Goal: Task Accomplishment & Management: Manage account settings

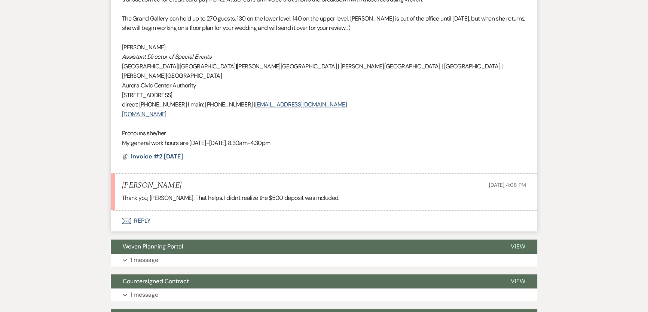
click at [170, 211] on button "Envelope Reply" at bounding box center [324, 221] width 427 height 21
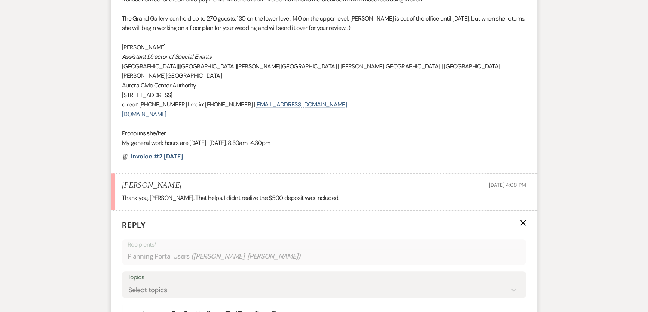
scroll to position [962, 0]
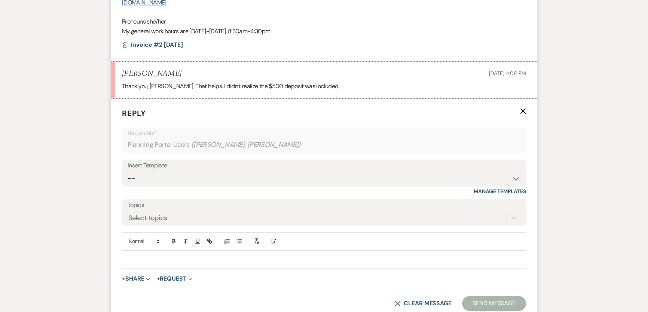
select select "1900"
click at [128, 171] on select "-- Weven Planning Portal Introduction (Booked Events) 6 Month Consultation 9 Mo…" at bounding box center [324, 178] width 393 height 15
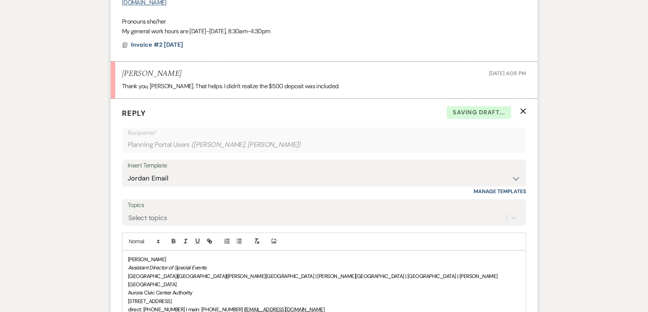
click at [126, 251] on div "[PERSON_NAME] Assistant Director of Special Events [GEOGRAPHIC_DATA] | [GEOGRAP…" at bounding box center [323, 301] width 403 height 101
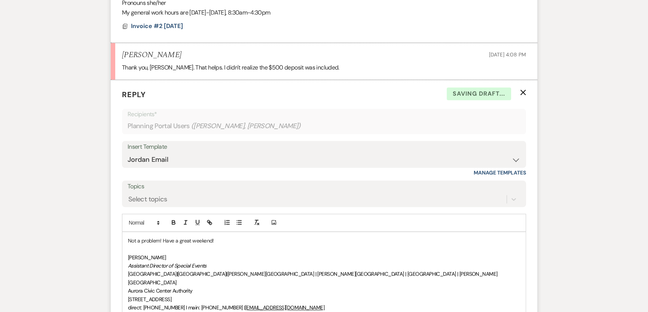
scroll to position [1115, 0]
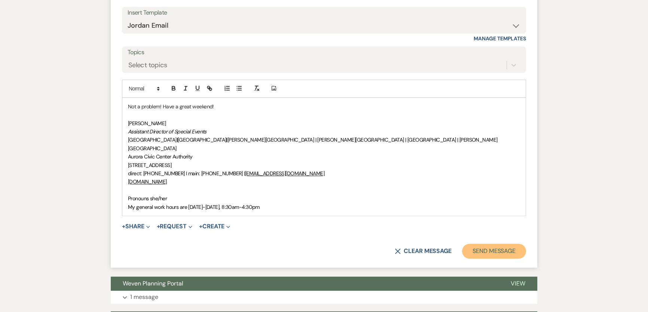
click at [502, 244] on button "Send Message" at bounding box center [494, 251] width 64 height 15
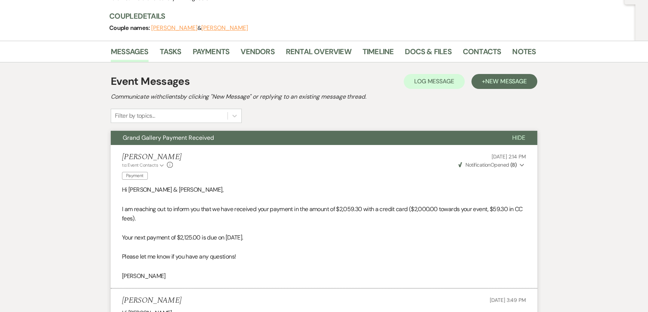
scroll to position [0, 0]
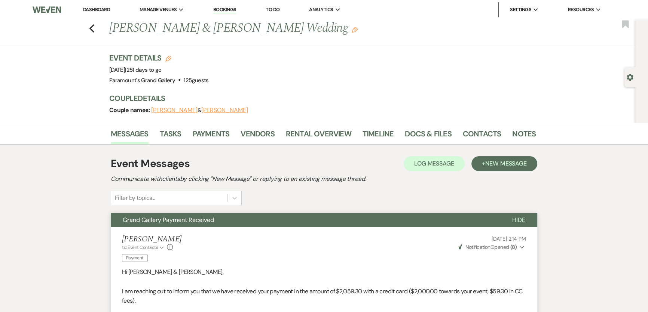
click at [103, 4] on li "Dashboard" at bounding box center [96, 9] width 34 height 15
click at [103, 7] on link "Dashboard" at bounding box center [96, 9] width 27 height 6
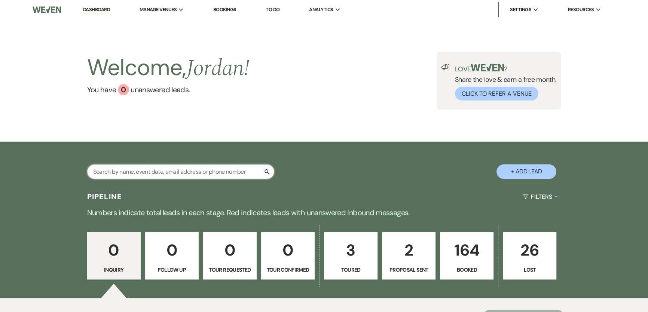
click at [202, 171] on input "text" at bounding box center [180, 172] width 187 height 15
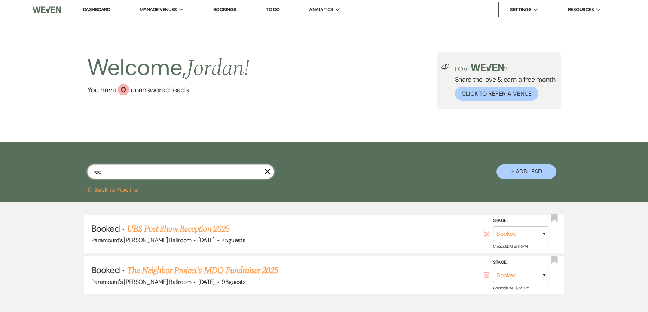
drag, startPoint x: 203, startPoint y: 171, endPoint x: 75, endPoint y: 164, distance: 127.9
click at [75, 164] on div "rec X + Add Lead" at bounding box center [324, 166] width 539 height 40
type input "relu"
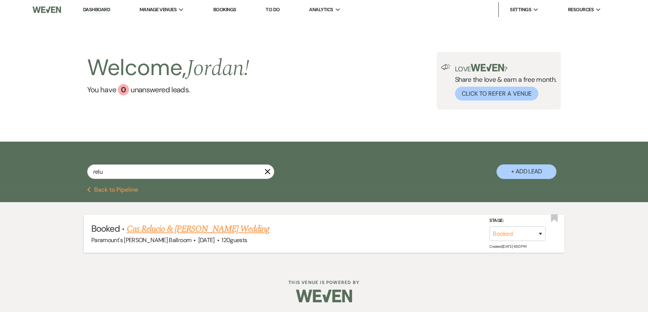
click at [137, 225] on link "Cas Relucio & [PERSON_NAME] Wedding" at bounding box center [198, 229] width 143 height 13
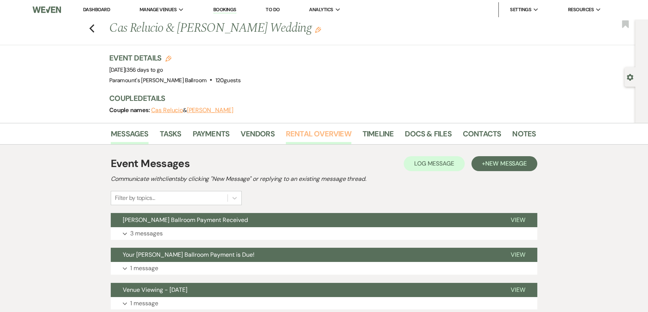
click at [331, 133] on link "Rental Overview" at bounding box center [318, 136] width 65 height 16
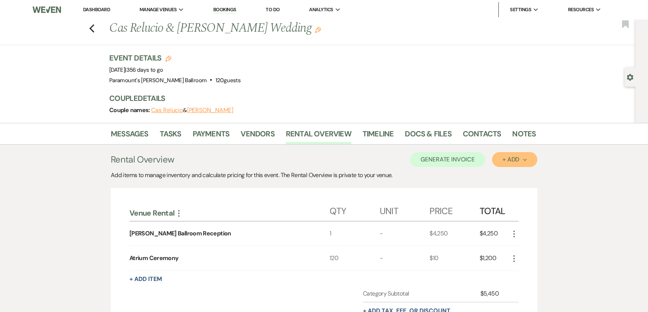
click at [504, 162] on div "+ Add Next" at bounding box center [515, 160] width 24 height 6
click at [507, 173] on button "Item" at bounding box center [511, 177] width 38 height 12
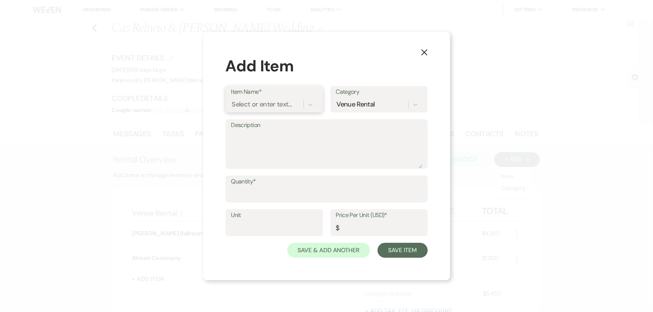
click at [269, 106] on div "Select or enter text..." at bounding box center [262, 105] width 60 height 10
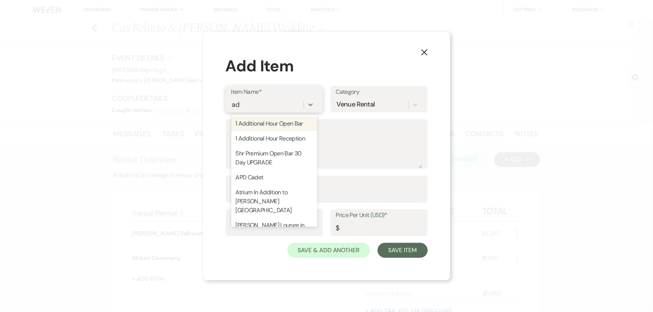
type input "a"
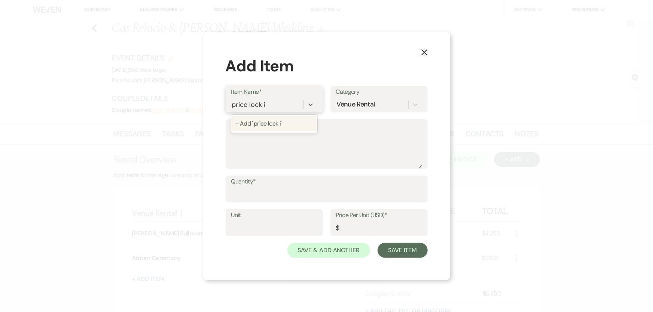
type input "price lock in"
click at [369, 231] on input "Price Per Unit (USD)*" at bounding box center [379, 228] width 86 height 15
click at [235, 200] on input "960" at bounding box center [326, 194] width 191 height 15
drag, startPoint x: 256, startPoint y: 196, endPoint x: 187, endPoint y: 194, distance: 68.5
click at [187, 194] on div "X Add Item Item Name* price lock in Category Venue Rental Description Quantity*…" at bounding box center [326, 156] width 653 height 312
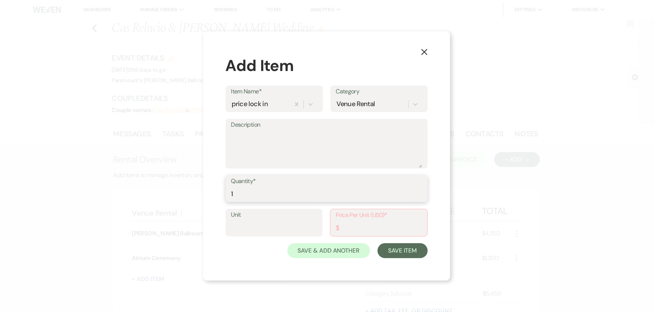
type input "1"
click at [372, 225] on input "Price Per Unit (USD)*" at bounding box center [379, 228] width 86 height 15
type input "960"
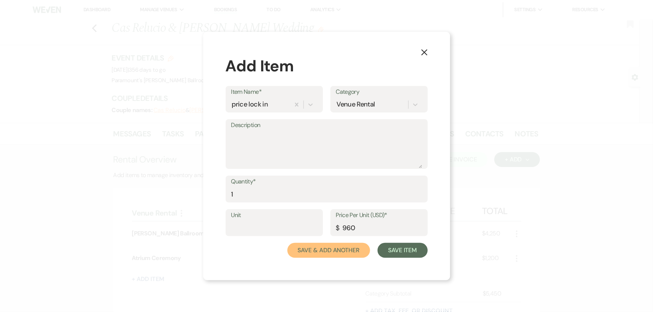
drag, startPoint x: 320, startPoint y: 253, endPoint x: 283, endPoint y: 196, distance: 68.1
click at [320, 253] on button "Save & Add Another" at bounding box center [328, 250] width 83 height 15
click at [252, 100] on div "Select or enter text..." at bounding box center [262, 105] width 60 height 10
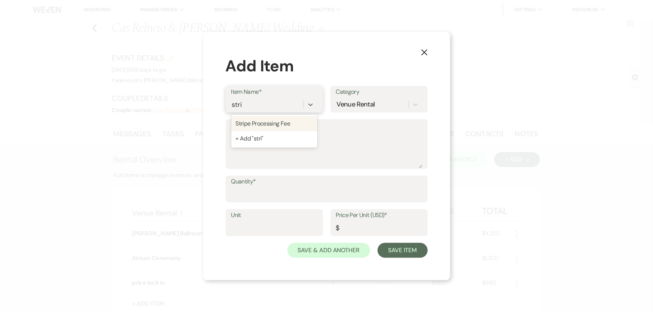
type input "strip"
type textarea "2.95% of the total due + $0.30 for each transaction"
type input "0"
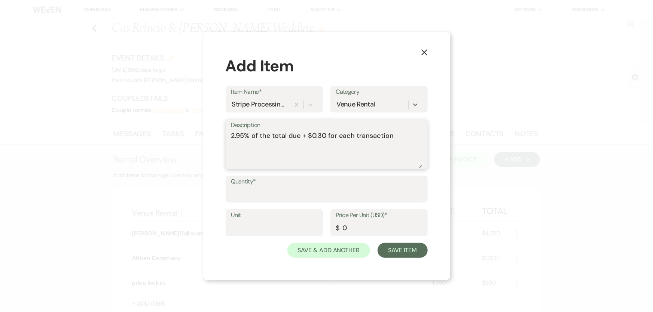
click at [232, 135] on textarea "2.95% of the total due + $0.30 for each transaction" at bounding box center [326, 149] width 191 height 37
type textarea "price lock in 2.95% of the total due + $0.30 for each transaction"
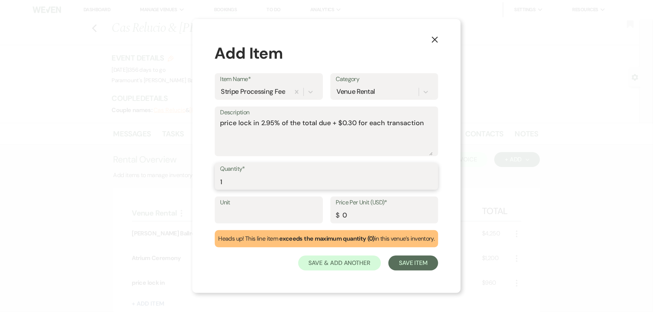
type input "1"
type input "28.62"
click at [410, 258] on button "Save Item" at bounding box center [413, 263] width 50 height 15
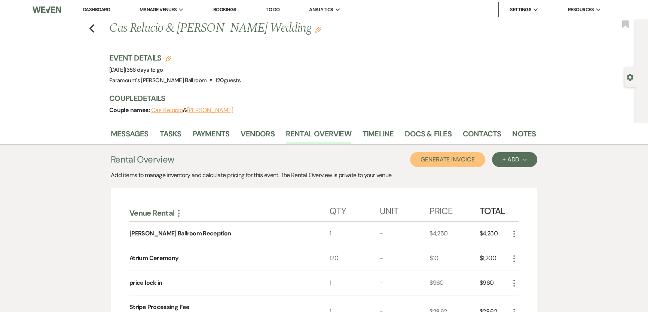
click at [455, 165] on button "Generate Invoice" at bounding box center [447, 159] width 75 height 15
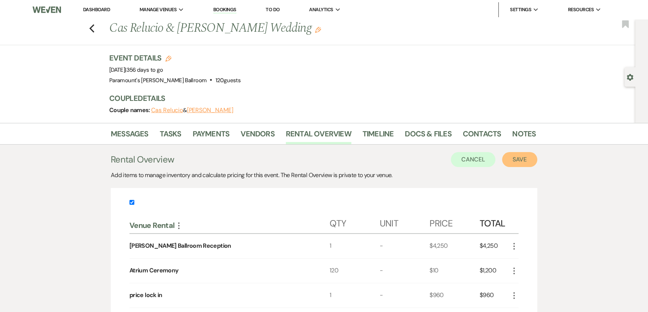
click at [513, 161] on button "Save" at bounding box center [519, 159] width 35 height 15
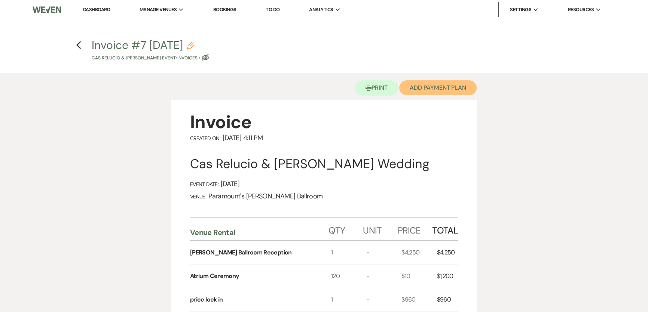
click at [443, 94] on button "Add Payment Plan" at bounding box center [437, 87] width 77 height 15
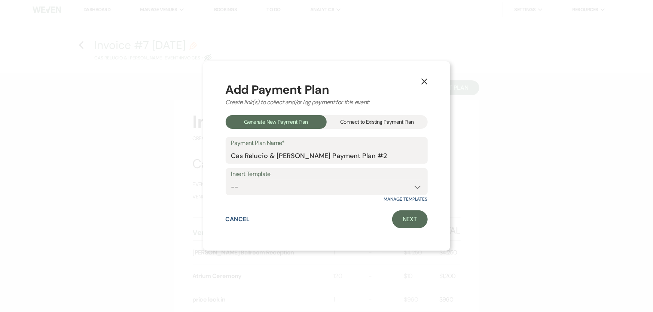
click at [374, 116] on div "Connect to Existing Payment Plan" at bounding box center [377, 122] width 101 height 14
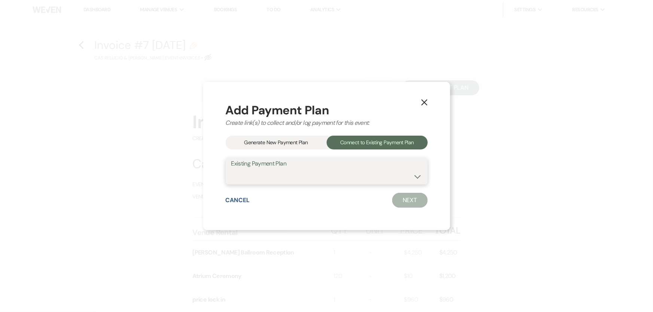
drag, startPoint x: 318, startPoint y: 177, endPoint x: 318, endPoint y: 182, distance: 5.2
click at [318, 177] on select "Cas Relucio & [PERSON_NAME] Payment Plan #1" at bounding box center [326, 177] width 191 height 15
select select "17926"
click at [231, 170] on select "Cas Relucio & [PERSON_NAME] Payment Plan #1" at bounding box center [326, 177] width 191 height 15
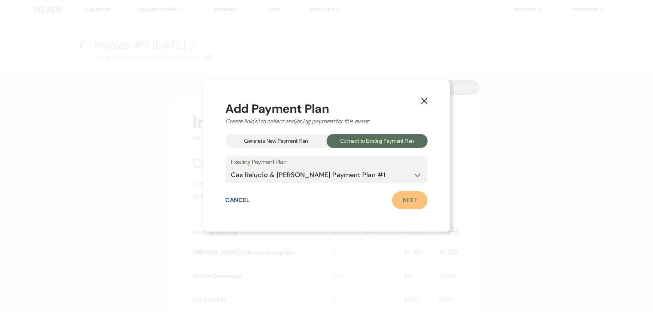
click at [410, 199] on link "Next" at bounding box center [410, 201] width 36 height 18
select select "27467"
select select "1"
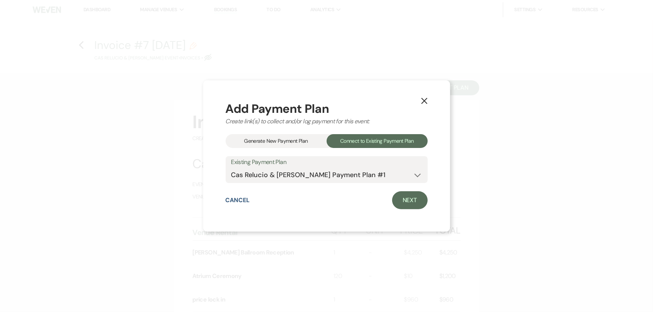
select select "2"
select select "flat"
select select "true"
select select "client"
select select "weeks"
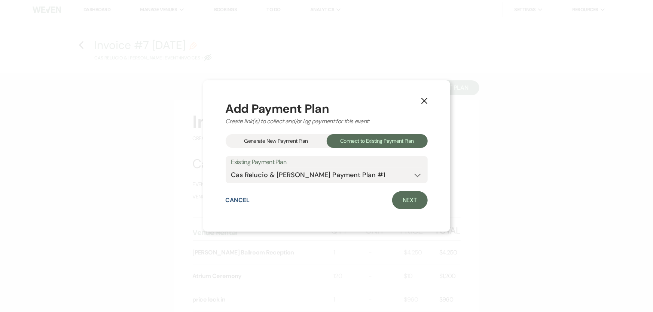
select select "2"
select select "flat"
select select "true"
select select "client"
select select "weeks"
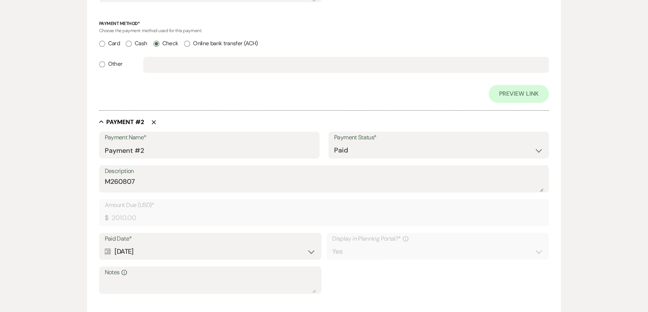
scroll to position [578, 0]
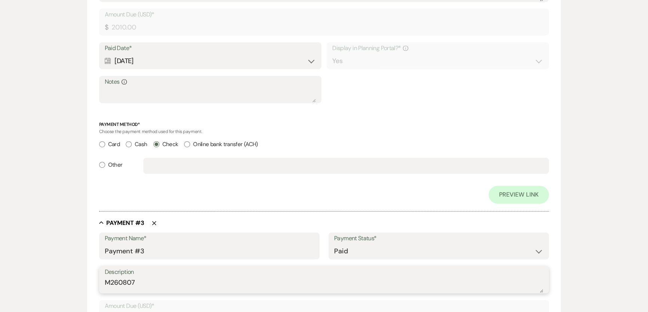
drag, startPoint x: 157, startPoint y: 280, endPoint x: 91, endPoint y: 277, distance: 66.3
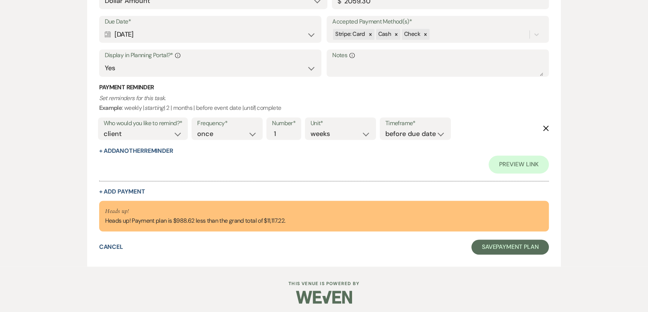
scroll to position [1477, 0]
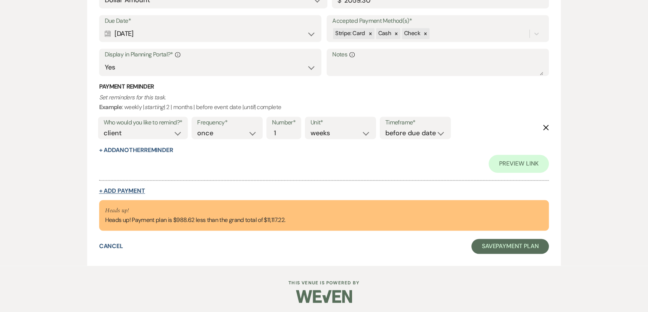
click at [127, 192] on button "+ Add Payment" at bounding box center [122, 191] width 46 height 6
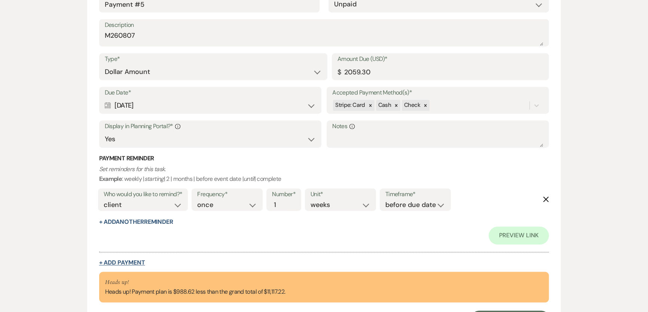
select select "2"
select select "flat"
select select "true"
select select "client"
select select "weeks"
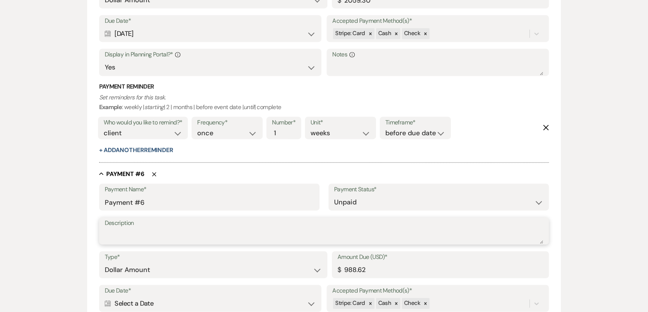
click at [143, 230] on textarea "Description" at bounding box center [324, 236] width 439 height 15
paste textarea "M260807"
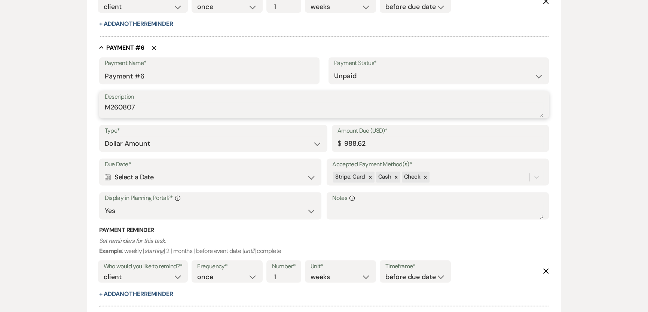
scroll to position [1541, 0]
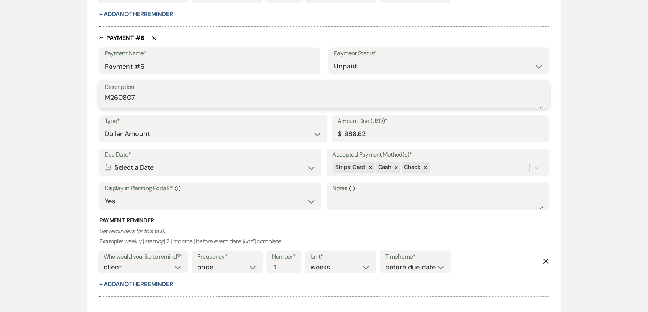
type textarea "M260807"
click at [157, 168] on div "Calendar Select a Date Expand" at bounding box center [210, 168] width 211 height 15
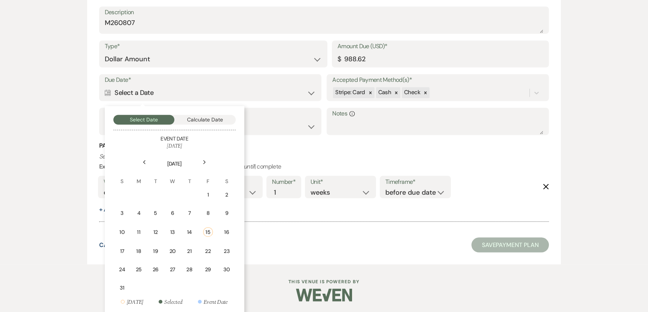
click at [204, 160] on use at bounding box center [204, 162] width 3 height 4
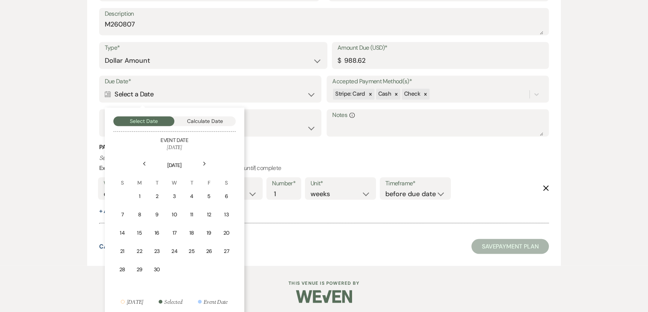
click at [204, 162] on icon "Next" at bounding box center [205, 164] width 4 height 4
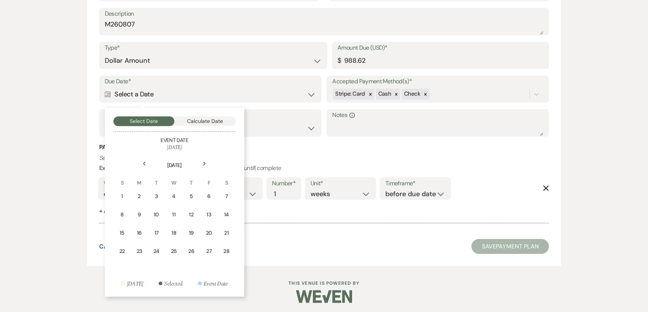
click at [204, 162] on icon "Next" at bounding box center [205, 164] width 4 height 4
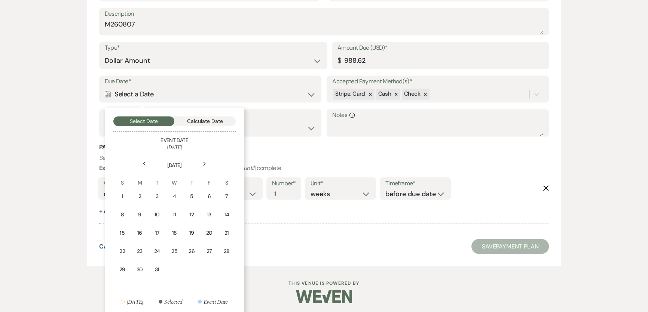
click at [204, 162] on icon "Next" at bounding box center [205, 164] width 4 height 4
click at [205, 216] on div "8" at bounding box center [208, 215] width 7 height 8
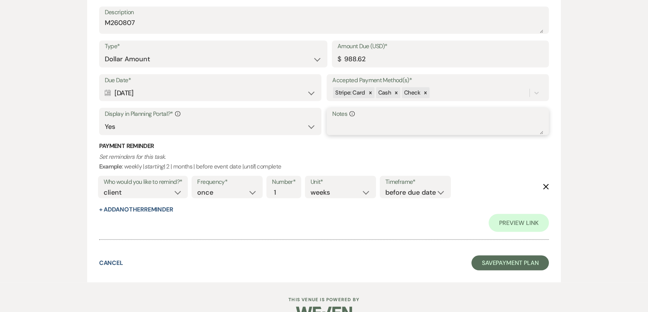
click at [385, 131] on textarea "Notes Info" at bounding box center [437, 126] width 211 height 15
type textarea "P"
type textarea "Rate Lock-In"
click at [539, 263] on button "Save Payment Plan" at bounding box center [511, 263] width 78 height 15
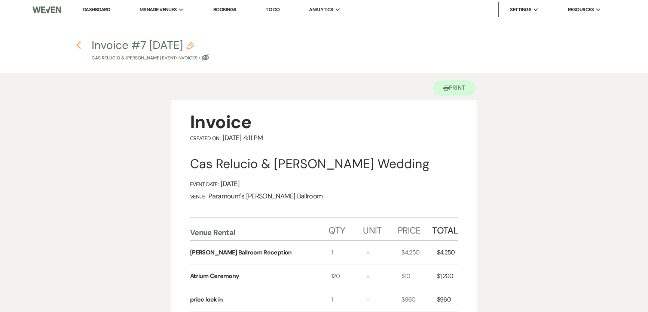
click at [77, 44] on use "button" at bounding box center [78, 45] width 5 height 8
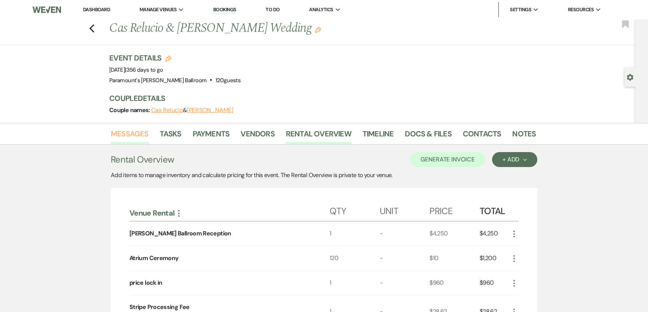
click at [131, 141] on link "Messages" at bounding box center [130, 136] width 38 height 16
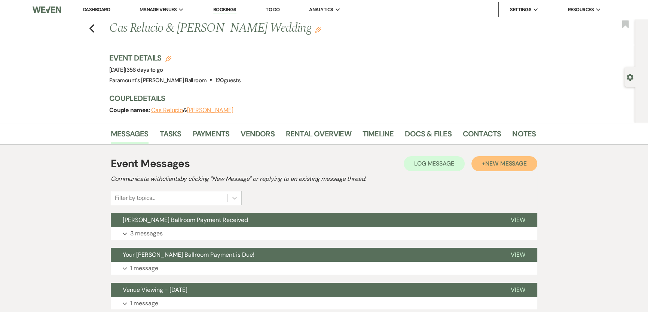
click at [524, 164] on span "New Message" at bounding box center [506, 164] width 42 height 8
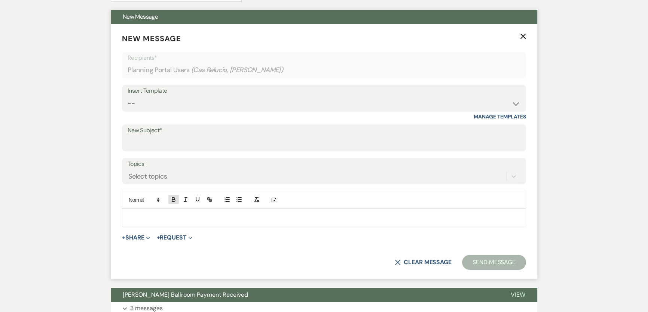
scroll to position [204, 0]
click at [173, 104] on select "-- Weven Planning Portal Introduction (Booked Events) 6 Month Consultation 9 Mo…" at bounding box center [324, 103] width 393 height 15
select select "1491"
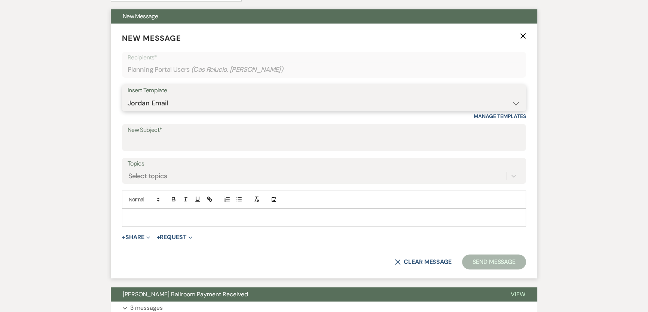
click at [128, 96] on select "-- Weven Planning Portal Introduction (Booked Events) 6 Month Consultation 9 Mo…" at bounding box center [324, 103] width 393 height 15
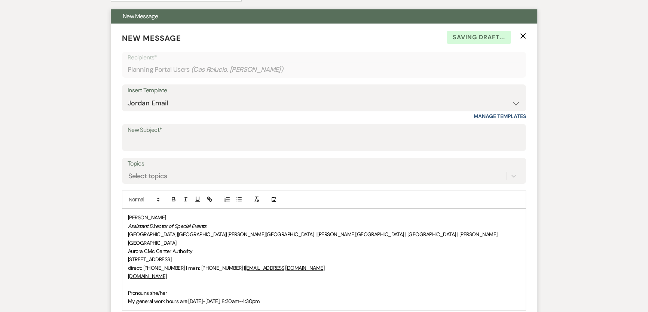
click at [127, 216] on div "[PERSON_NAME] Assistant Director of Special Events [GEOGRAPHIC_DATA] | [GEOGRAP…" at bounding box center [323, 259] width 403 height 101
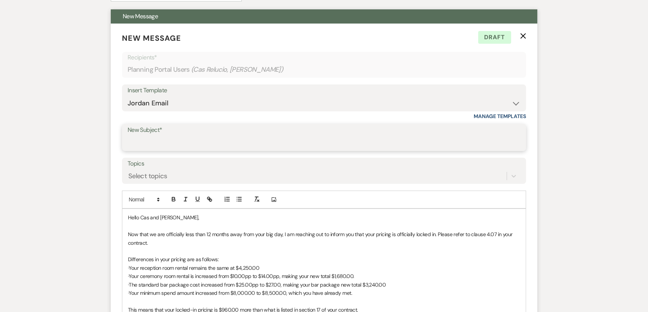
click at [170, 140] on input "New Subject*" at bounding box center [324, 143] width 393 height 15
type input "W"
type input "1yr Wedding Rate Lock-In"
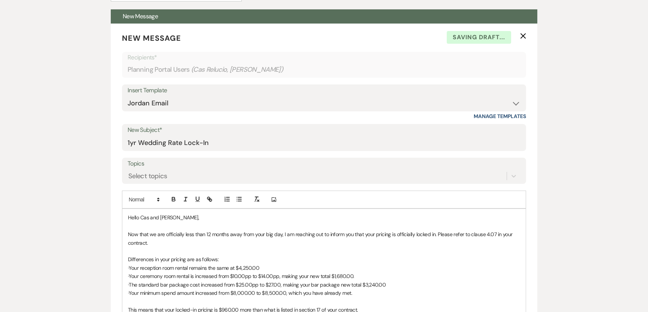
click at [158, 184] on form "New Message X Saving draft... Recipients* Planning Portal Users ( Cas Relucio, …" at bounding box center [324, 298] width 427 height 548
click at [162, 180] on div "Select topics" at bounding box center [147, 176] width 39 height 10
type input "pric"
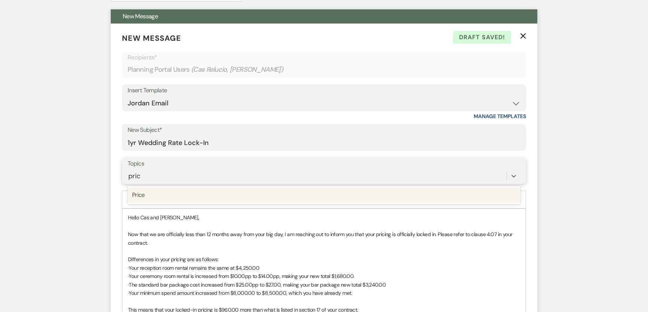
click at [178, 196] on div "Price" at bounding box center [324, 195] width 393 height 15
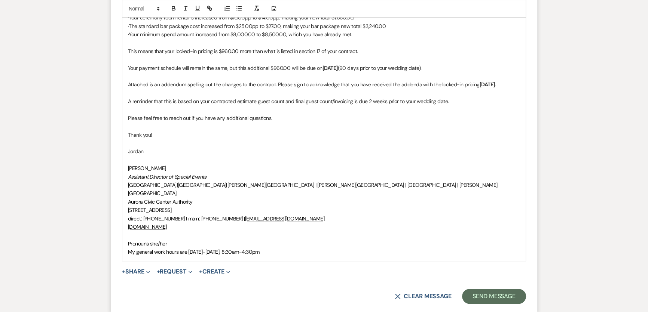
scroll to position [476, 0]
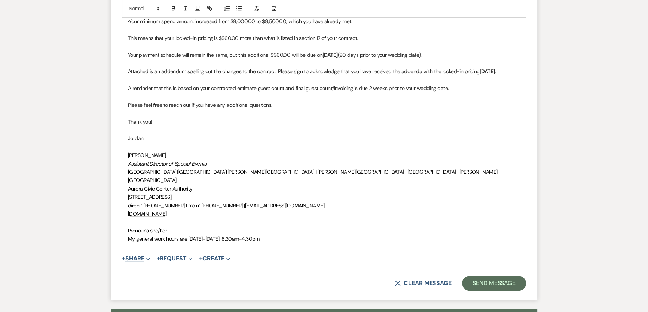
click at [134, 257] on button "+ Share Expand" at bounding box center [136, 259] width 28 height 6
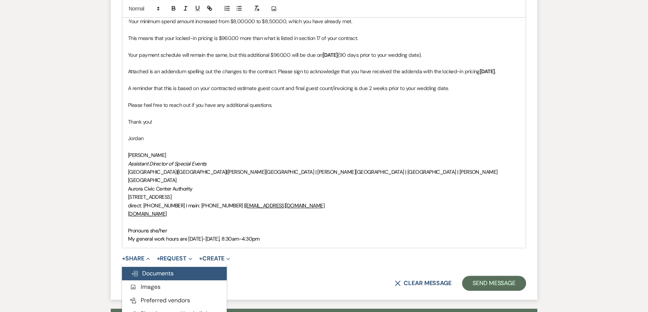
click at [141, 270] on span "Doc Upload Documents" at bounding box center [152, 274] width 43 height 8
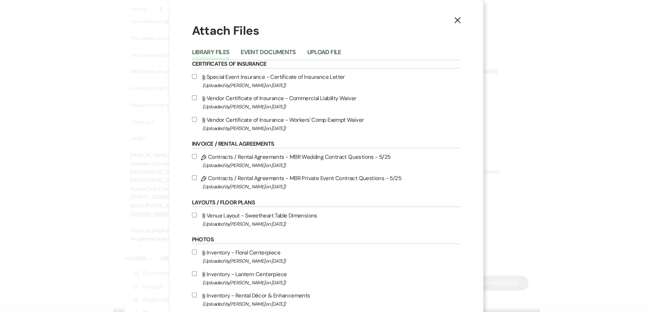
click at [311, 47] on div "Library Files Event Documents Upload File" at bounding box center [326, 53] width 269 height 16
click at [316, 51] on button "Upload File" at bounding box center [324, 54] width 34 height 10
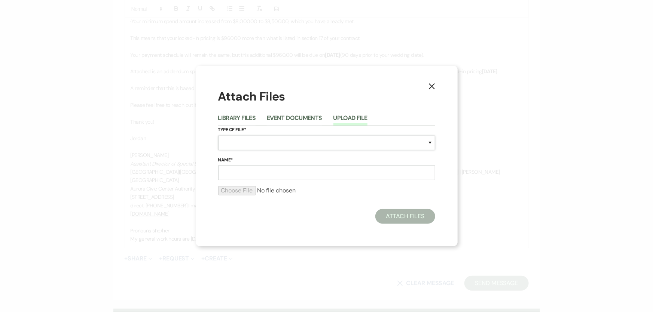
click at [279, 139] on select "Special Event Insurance Vendor Certificate of Insurance Contracts / Rental Agre…" at bounding box center [326, 143] width 217 height 15
select select "10"
click at [218, 136] on select "Special Event Insurance Vendor Certificate of Insurance Contracts / Rental Agre…" at bounding box center [326, 143] width 217 height 15
click at [267, 174] on input "Name*" at bounding box center [326, 173] width 217 height 15
paste input "M260807 [PERSON_NAME] Wedding Contract Addenda [DATE]"
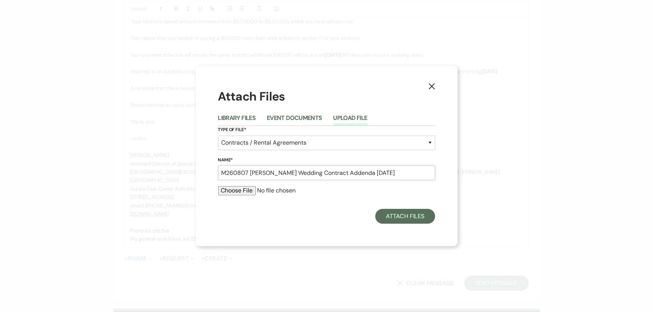
type input "M260807 [PERSON_NAME] Wedding Contract Addenda [DATE]"
click at [240, 195] on input "file" at bounding box center [326, 190] width 217 height 9
type input "C:\fakepath\M260807 [PERSON_NAME] Wedding Contract Addenda [DATE].pdf"
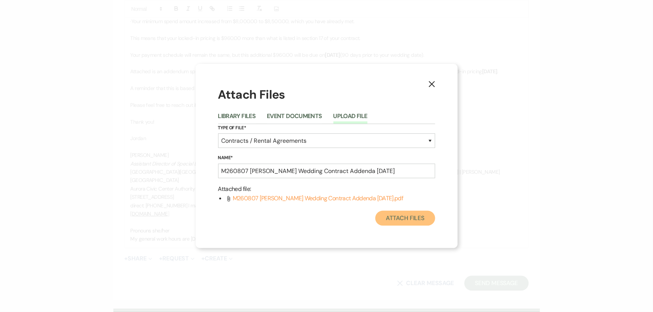
click at [408, 224] on button "Attach Files" at bounding box center [405, 218] width 60 height 15
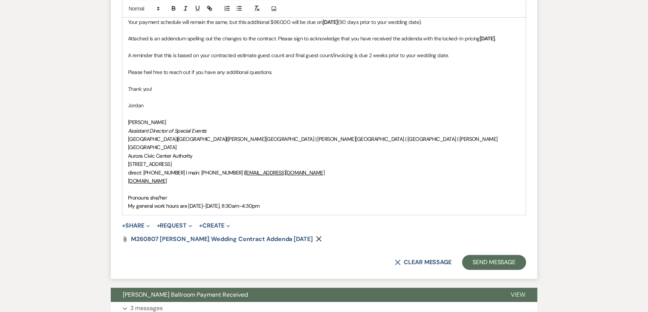
scroll to position [510, 0]
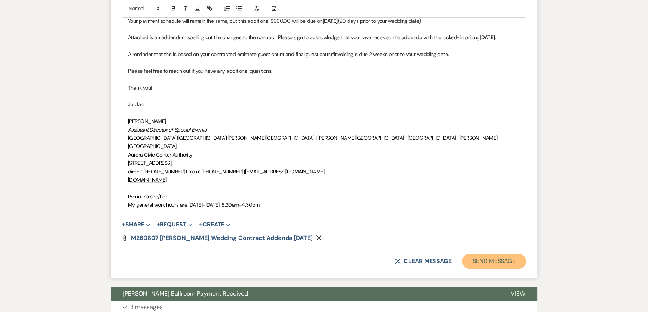
click at [493, 262] on button "Send Message" at bounding box center [494, 261] width 64 height 15
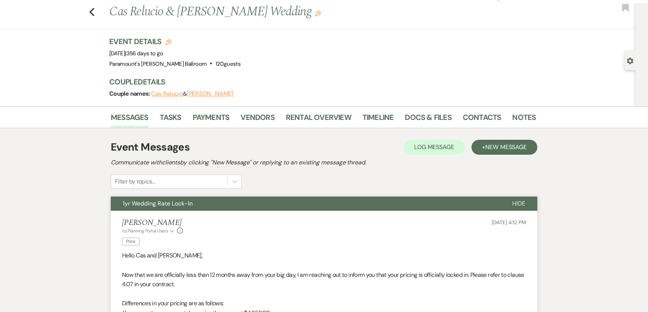
scroll to position [0, 0]
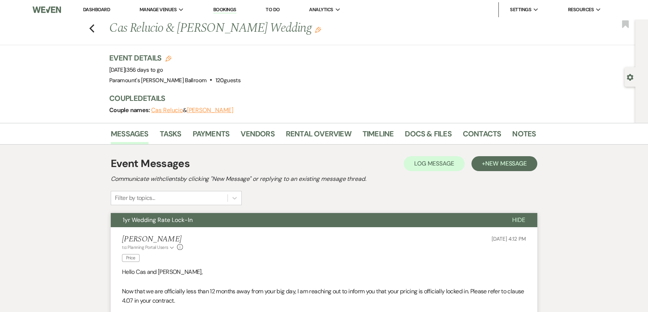
click at [103, 9] on link "Dashboard" at bounding box center [96, 9] width 27 height 6
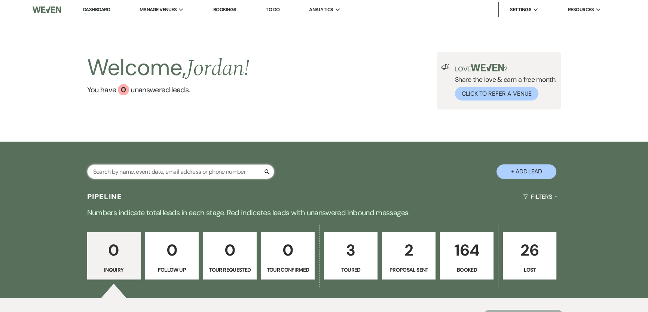
click at [200, 169] on input "text" at bounding box center [180, 172] width 187 height 15
type input "toma"
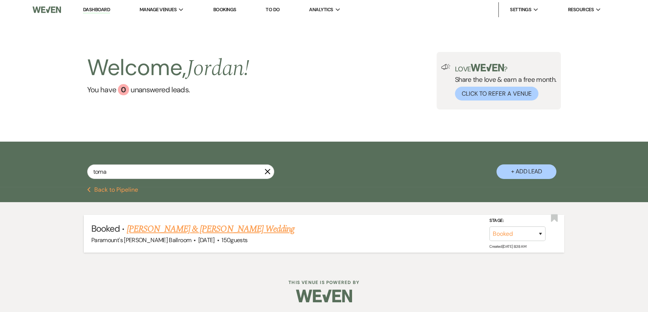
click at [194, 228] on link "[PERSON_NAME] & [PERSON_NAME] Wedding" at bounding box center [211, 229] width 168 height 13
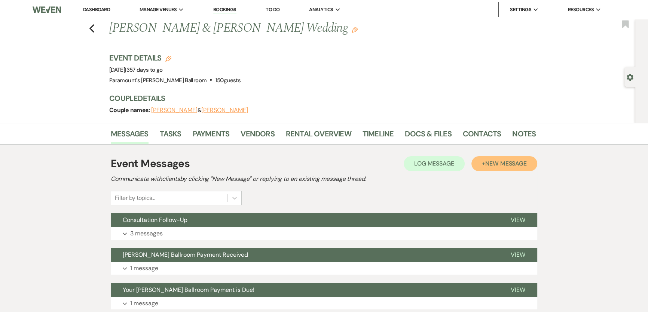
click at [498, 170] on button "+ New Message" at bounding box center [505, 163] width 66 height 15
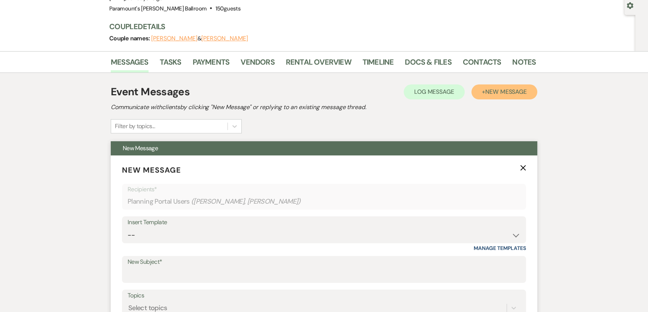
scroll to position [102, 0]
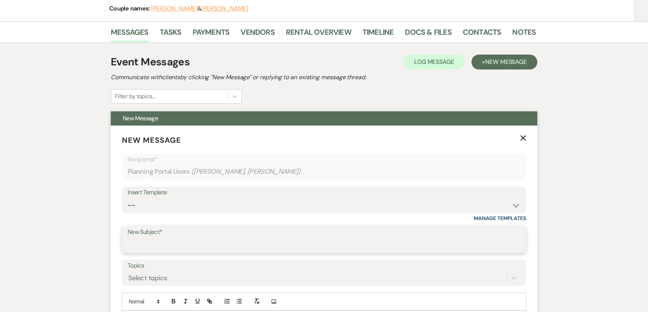
click at [152, 244] on input "New Subject*" at bounding box center [324, 245] width 393 height 15
type input "1"
type input "1yr Rate Lock-In"
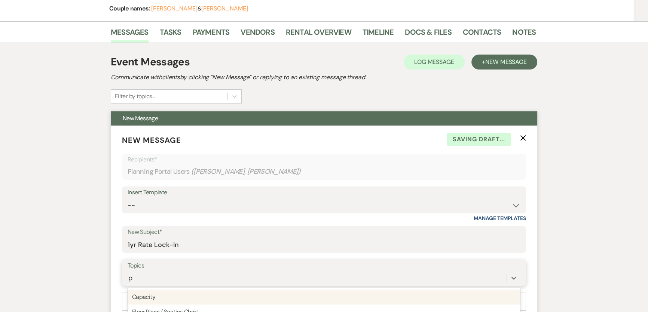
scroll to position [174, 0]
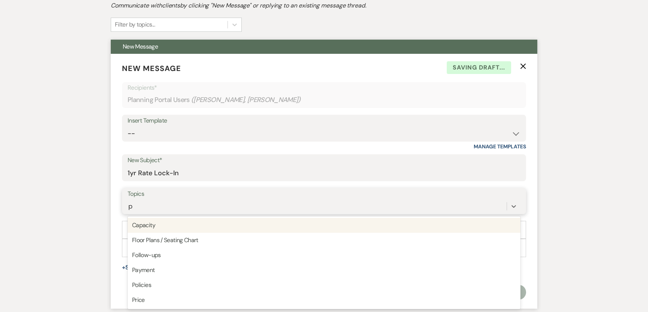
type input "pr"
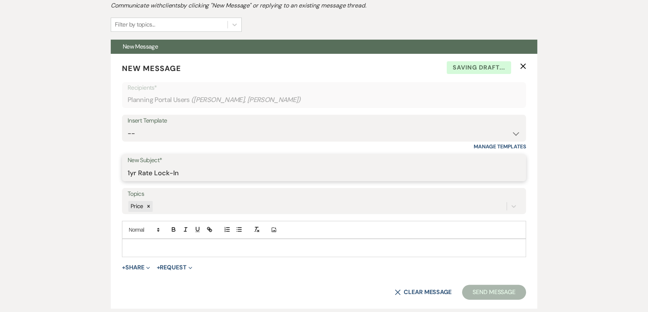
drag, startPoint x: 185, startPoint y: 175, endPoint x: 83, endPoint y: 162, distance: 102.2
click at [168, 136] on select "-- Weven Planning Portal Introduction (Booked Events) 6 Month Consultation 9 Mo…" at bounding box center [324, 133] width 393 height 15
select select "1491"
click at [128, 126] on select "-- Weven Planning Portal Introduction (Booked Events) 6 Month Consultation 9 Mo…" at bounding box center [324, 133] width 393 height 15
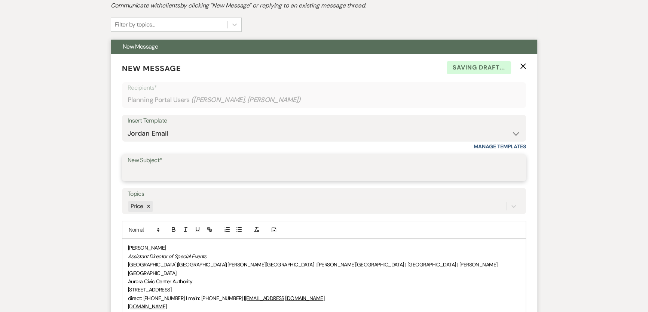
click at [168, 173] on input "New Subject*" at bounding box center [324, 173] width 393 height 15
paste input "1yr Rate Lock-In"
type input "1yr Rate Lock-In"
click at [128, 246] on span "[PERSON_NAME]" at bounding box center [147, 248] width 38 height 7
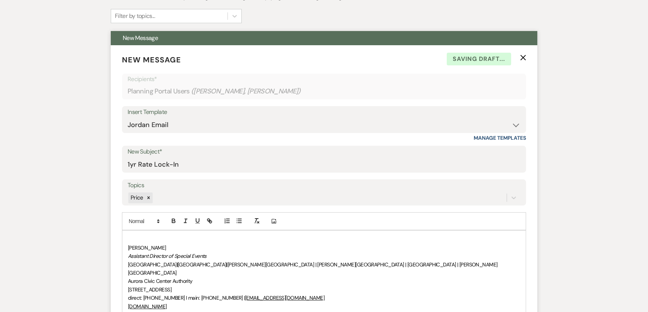
scroll to position [191, 0]
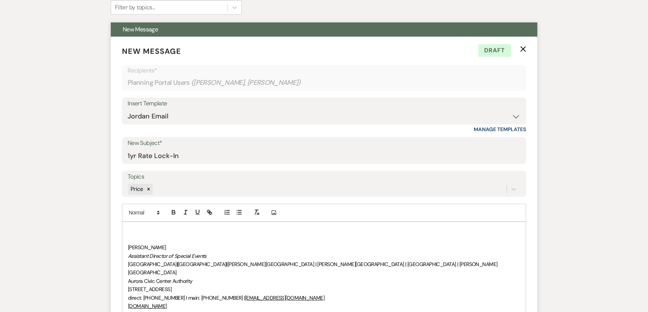
click at [138, 231] on p at bounding box center [324, 231] width 392 height 8
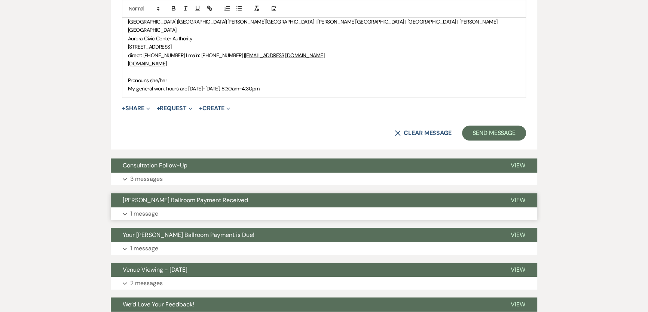
scroll to position [630, 0]
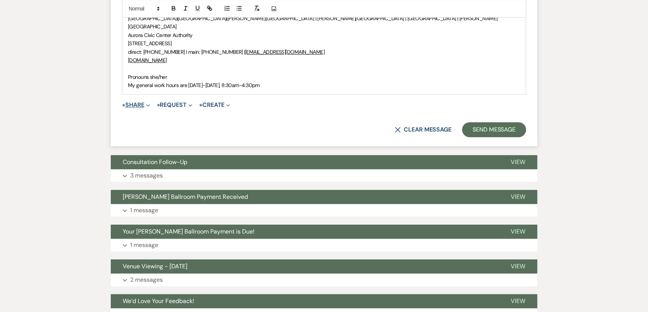
click at [135, 102] on button "+ Share Expand" at bounding box center [136, 105] width 28 height 6
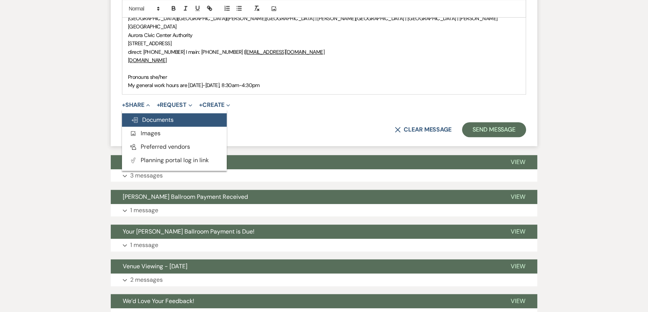
click at [148, 115] on button "Doc Upload Documents" at bounding box center [174, 119] width 105 height 13
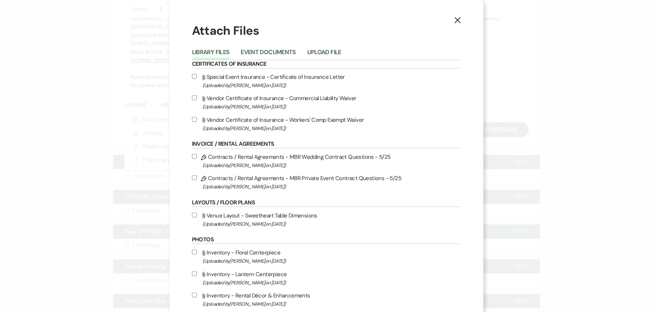
click at [312, 52] on button "Upload File" at bounding box center [324, 54] width 34 height 10
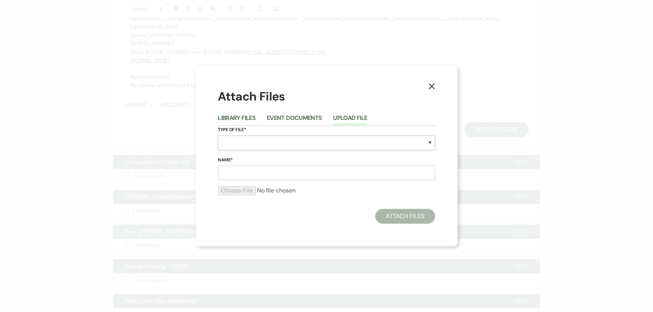
click at [280, 144] on select "Special Event Insurance Vendor Certificate of Insurance Contracts / Rental Agre…" at bounding box center [326, 143] width 217 height 15
select select "10"
click at [218, 136] on select "Special Event Insurance Vendor Certificate of Insurance Contracts / Rental Agre…" at bounding box center [326, 143] width 217 height 15
click at [288, 176] on input "Name*" at bounding box center [326, 173] width 217 height 15
paste input "M260808 [PERSON_NAME] Wedding Contract Addenda [DATE]"
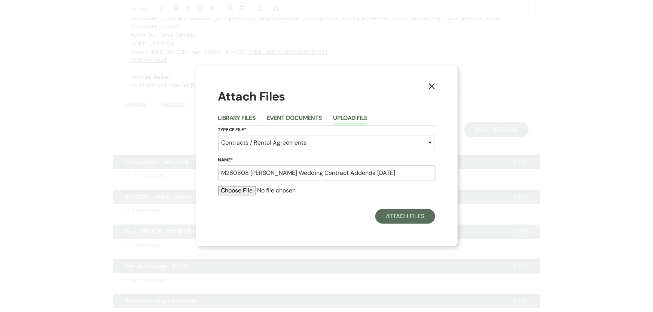
type input "M260808 [PERSON_NAME] Wedding Contract Addenda [DATE]"
click at [237, 191] on input "file" at bounding box center [326, 190] width 217 height 9
type input "C:\fakepath\M260808 [PERSON_NAME] Wedding Contract Addenda [DATE].pdf"
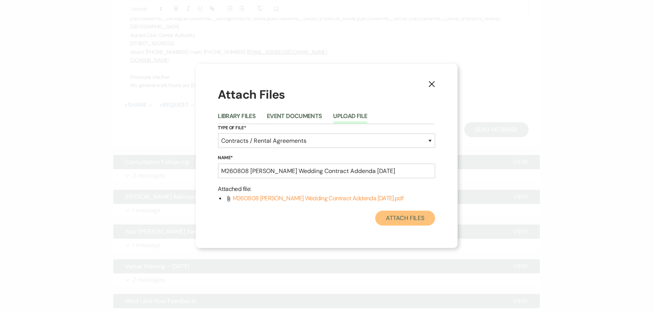
click at [400, 221] on button "Attach Files" at bounding box center [405, 218] width 60 height 15
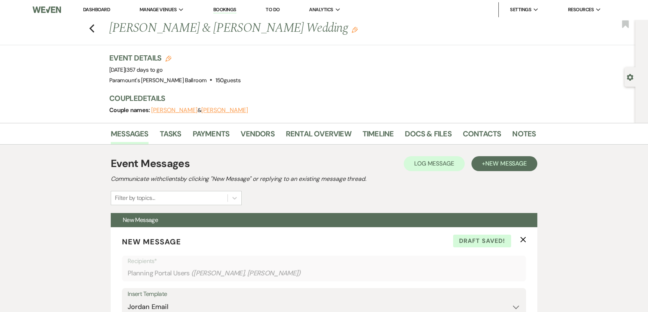
scroll to position [0, 0]
click at [324, 135] on link "Rental Overview" at bounding box center [318, 136] width 65 height 16
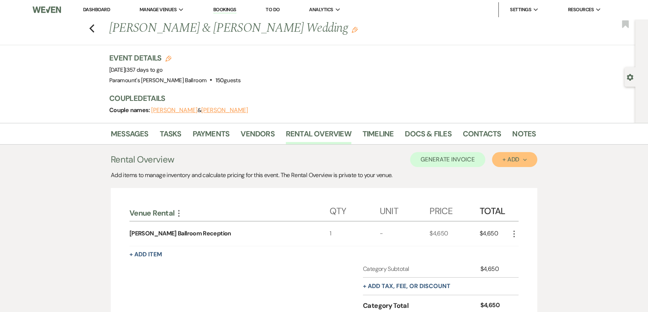
click at [507, 158] on div "+ Add Next" at bounding box center [515, 160] width 24 height 6
click at [509, 176] on button "Item" at bounding box center [511, 177] width 38 height 12
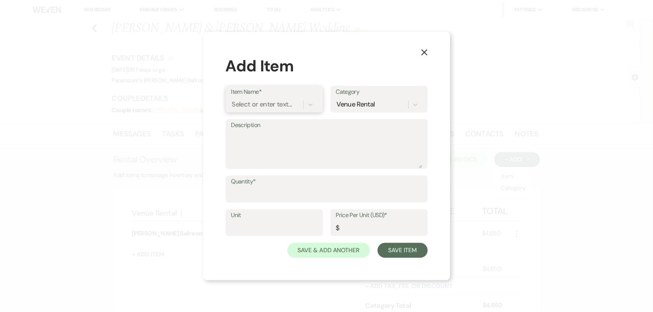
click at [271, 106] on div "Select or enter text..." at bounding box center [262, 105] width 60 height 10
type input "rate lock in"
type input "1"
type input "500"
click at [309, 252] on button "Save & Add Another" at bounding box center [328, 250] width 83 height 15
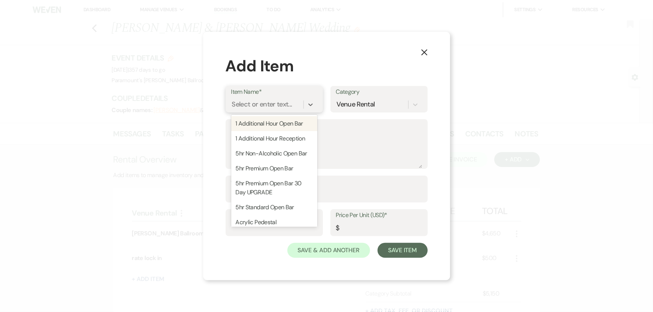
click at [259, 103] on div "Select or enter text..." at bounding box center [262, 105] width 60 height 10
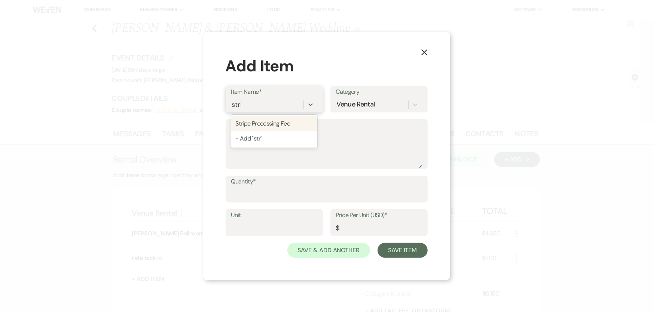
type input "strip"
type textarea "2.95% of the total due + $0.30 for each transaction"
type input "0"
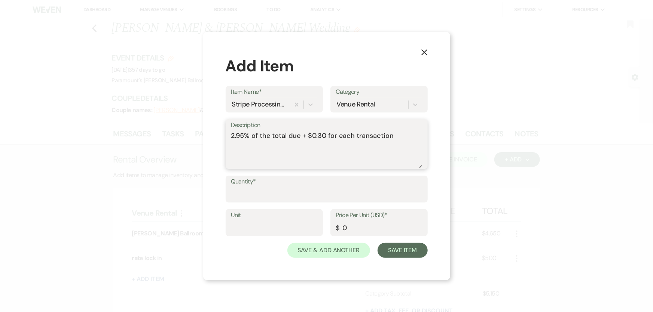
click at [231, 135] on textarea "2.95% of the total due + $0.30 for each transaction" at bounding box center [326, 149] width 191 height 37
type textarea "rate lock in - 2.95% of the total due + $0.30 for each transaction"
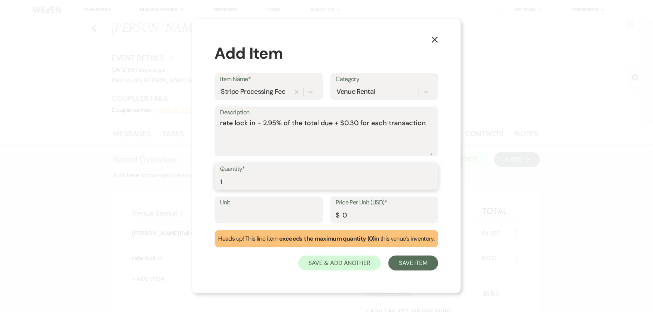
type input "1"
type input "15.05"
click at [399, 265] on button "Save Item" at bounding box center [413, 263] width 50 height 15
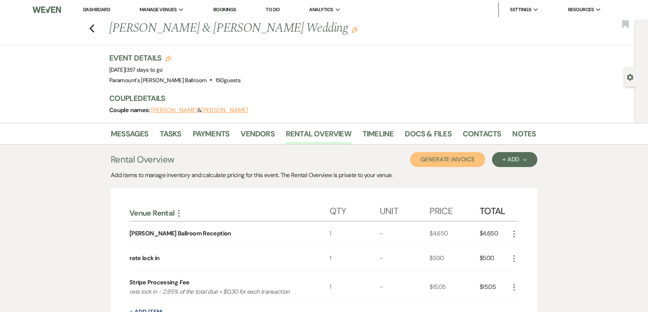
click at [466, 162] on button "Generate Invoice" at bounding box center [447, 159] width 75 height 15
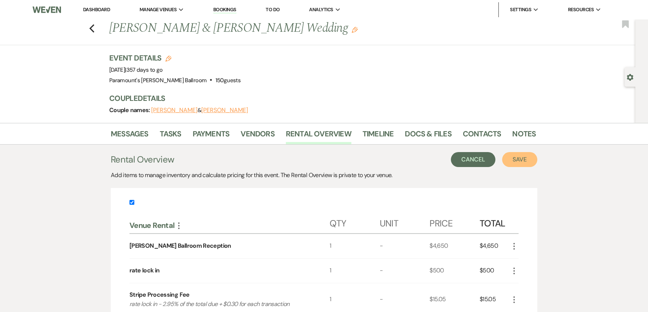
click at [516, 164] on button "Save" at bounding box center [519, 159] width 35 height 15
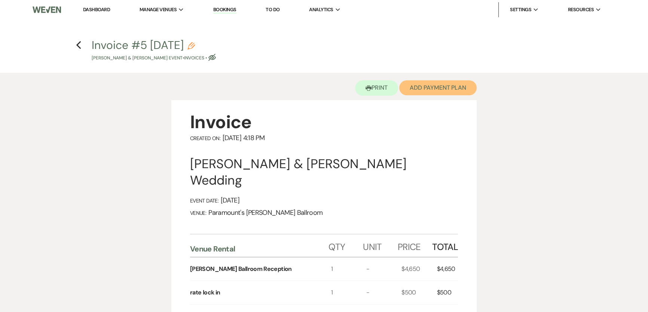
click at [454, 91] on button "Add Payment Plan" at bounding box center [437, 87] width 77 height 15
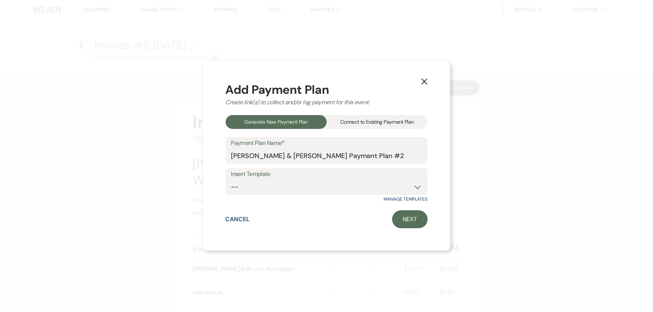
click at [351, 119] on div "Connect to Existing Payment Plan" at bounding box center [377, 122] width 101 height 14
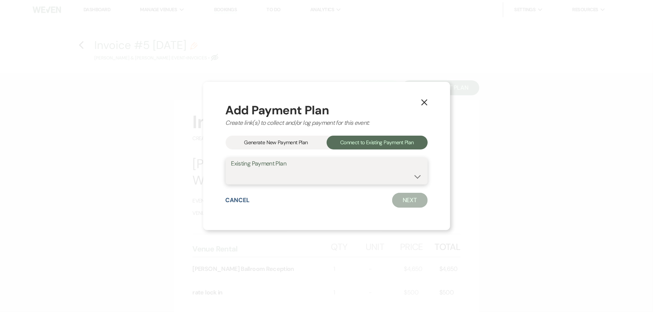
click at [333, 175] on select "[PERSON_NAME] & [PERSON_NAME] Payment Plan #1" at bounding box center [326, 177] width 191 height 15
select select "16392"
click at [231, 170] on select "[PERSON_NAME] & [PERSON_NAME] Payment Plan #1" at bounding box center [326, 177] width 191 height 15
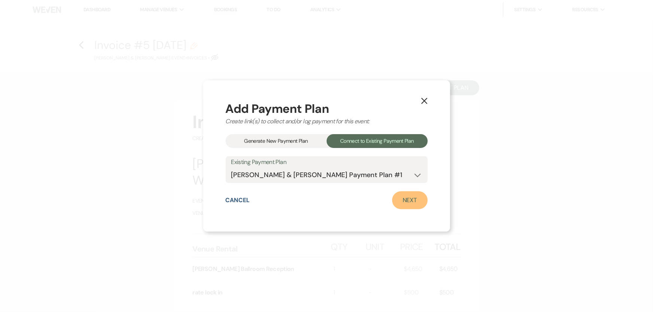
click at [402, 199] on link "Next" at bounding box center [410, 201] width 36 height 18
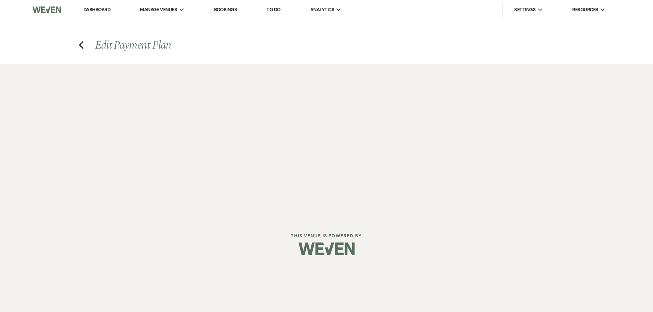
select select "27468"
select select "1"
select select "2"
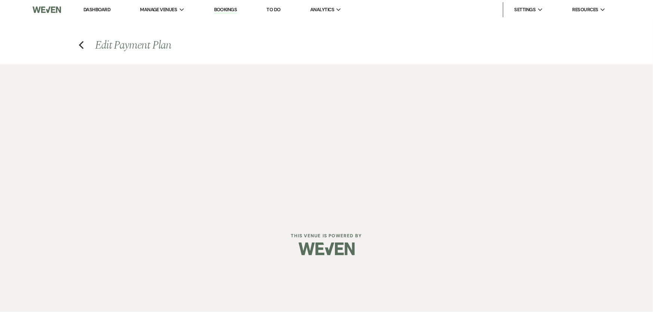
select select "flat"
select select "true"
select select "client"
select select "weeks"
select select "2"
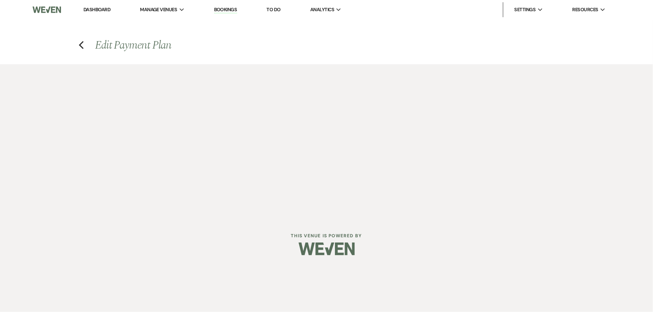
select select "flat"
select select "true"
select select "client"
select select "weeks"
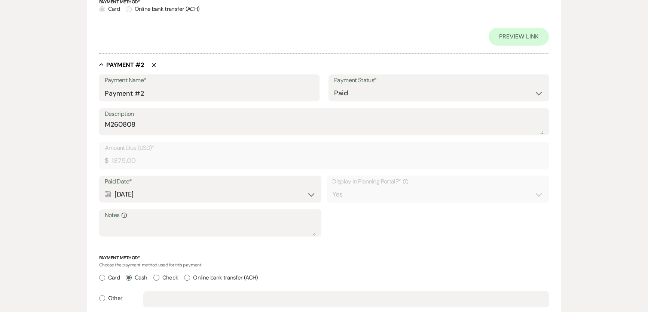
scroll to position [442, 0]
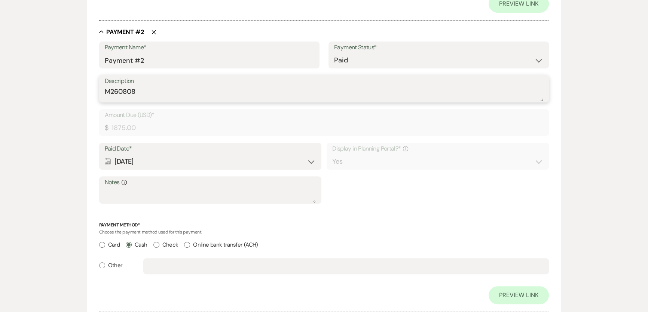
drag, startPoint x: 150, startPoint y: 94, endPoint x: 85, endPoint y: 92, distance: 65.1
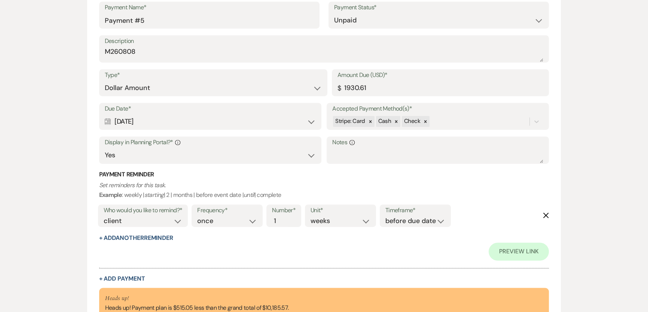
scroll to position [1442, 0]
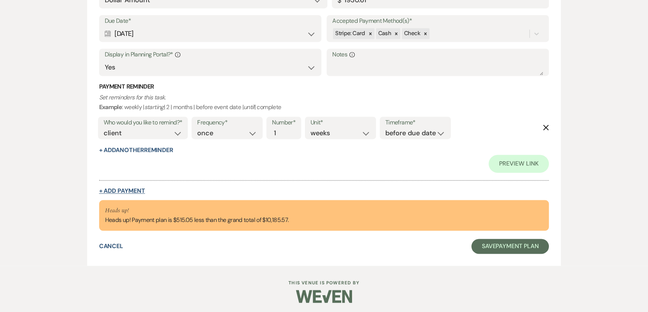
click at [129, 188] on button "+ Add Payment" at bounding box center [122, 191] width 46 height 6
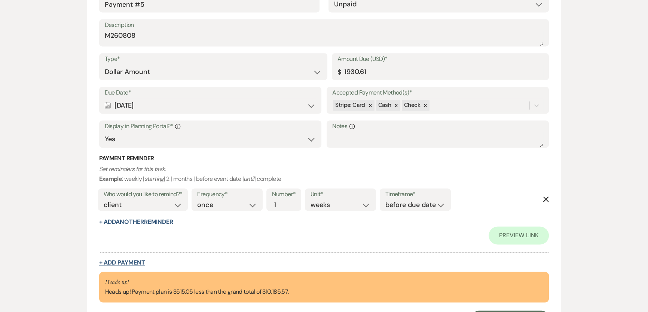
select select "2"
select select "flat"
select select "true"
select select "client"
select select "weeks"
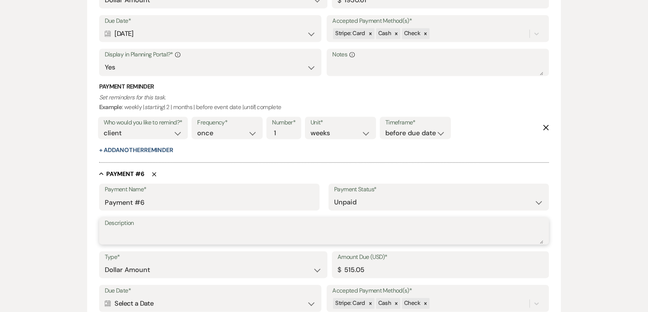
click at [140, 236] on textarea "Description" at bounding box center [324, 236] width 439 height 15
paste textarea "M260808"
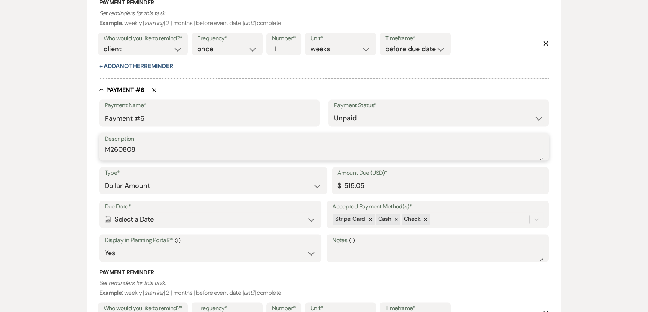
scroll to position [1472, 0]
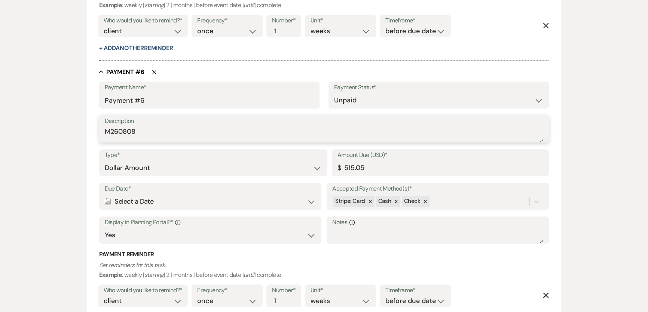
type textarea "M260808"
click at [372, 231] on textarea "Notes Info" at bounding box center [437, 235] width 211 height 15
type textarea "r"
type textarea "Rate lock-in"
click at [206, 201] on div "Calendar Select a Date Expand" at bounding box center [210, 202] width 211 height 15
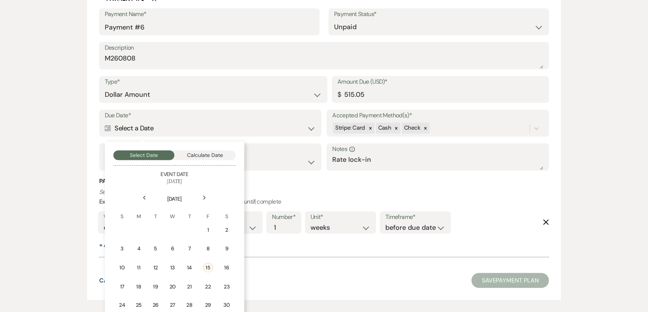
scroll to position [1574, 0]
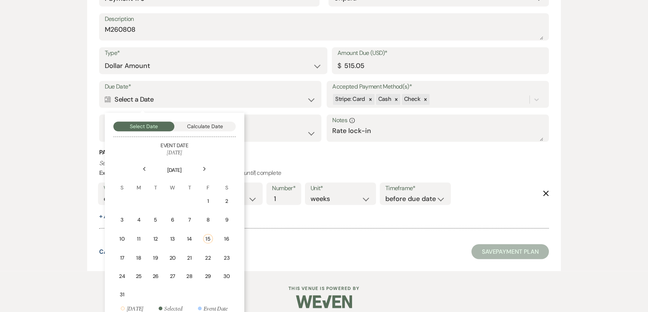
click at [202, 168] on div "Next" at bounding box center [205, 169] width 12 height 12
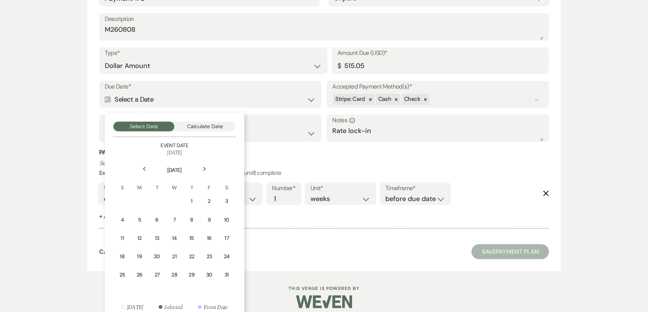
click at [202, 168] on div "Next" at bounding box center [205, 169] width 12 height 12
click at [208, 217] on div "8" at bounding box center [208, 220] width 7 height 8
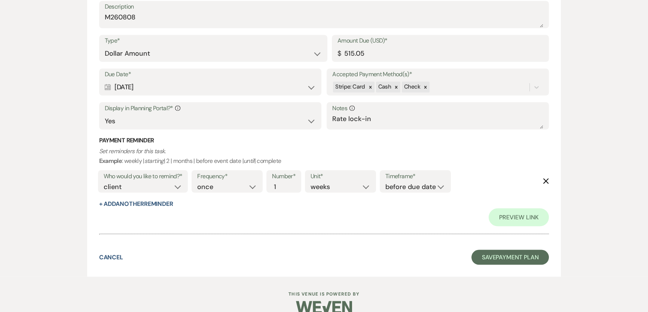
scroll to position [1687, 0]
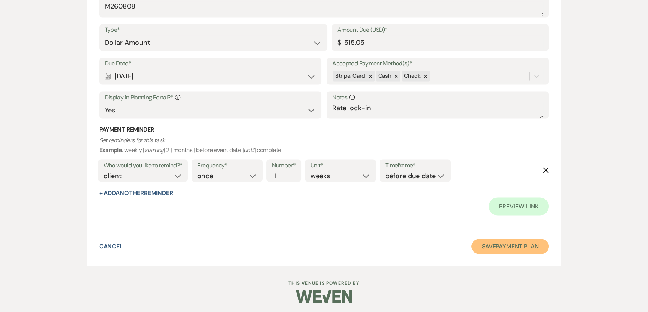
click at [518, 251] on button "Save Payment Plan" at bounding box center [511, 246] width 78 height 15
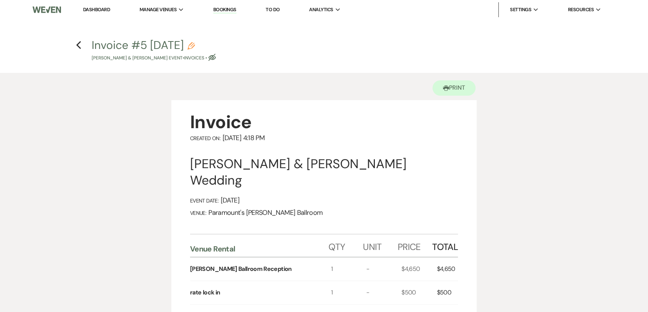
click at [81, 43] on h4 "Previous Invoice #5 [DATE] Pencil [PERSON_NAME] & [PERSON_NAME] Event • Invoice…" at bounding box center [324, 49] width 539 height 24
click at [79, 42] on icon "Previous" at bounding box center [79, 45] width 6 height 9
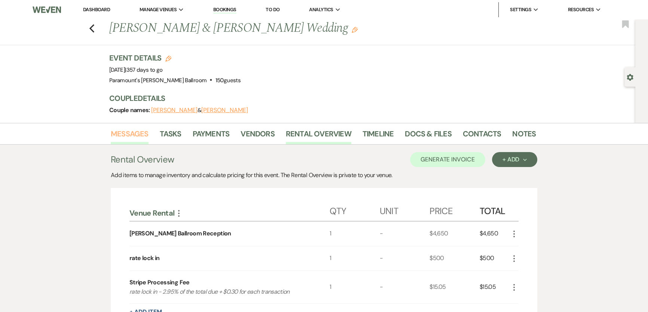
click at [128, 138] on link "Messages" at bounding box center [130, 136] width 38 height 16
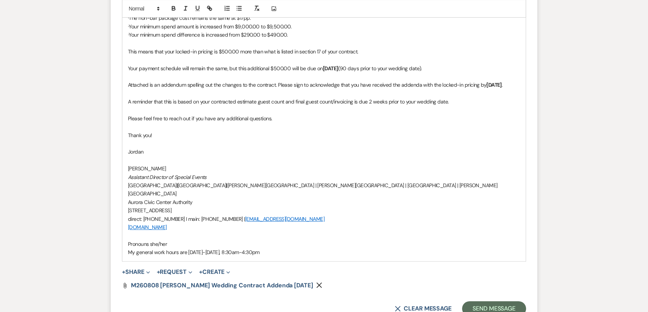
scroll to position [476, 0]
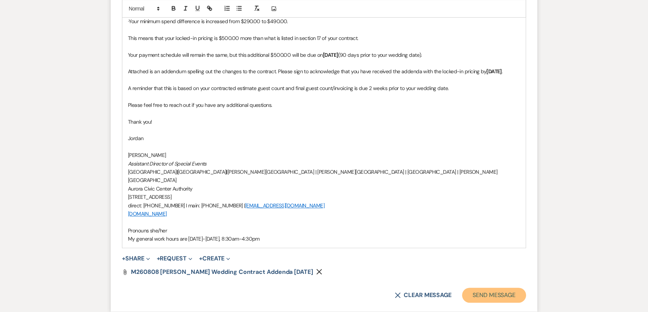
click at [507, 296] on button "Send Message" at bounding box center [494, 295] width 64 height 15
